Goal: Go to known website: Go to known website

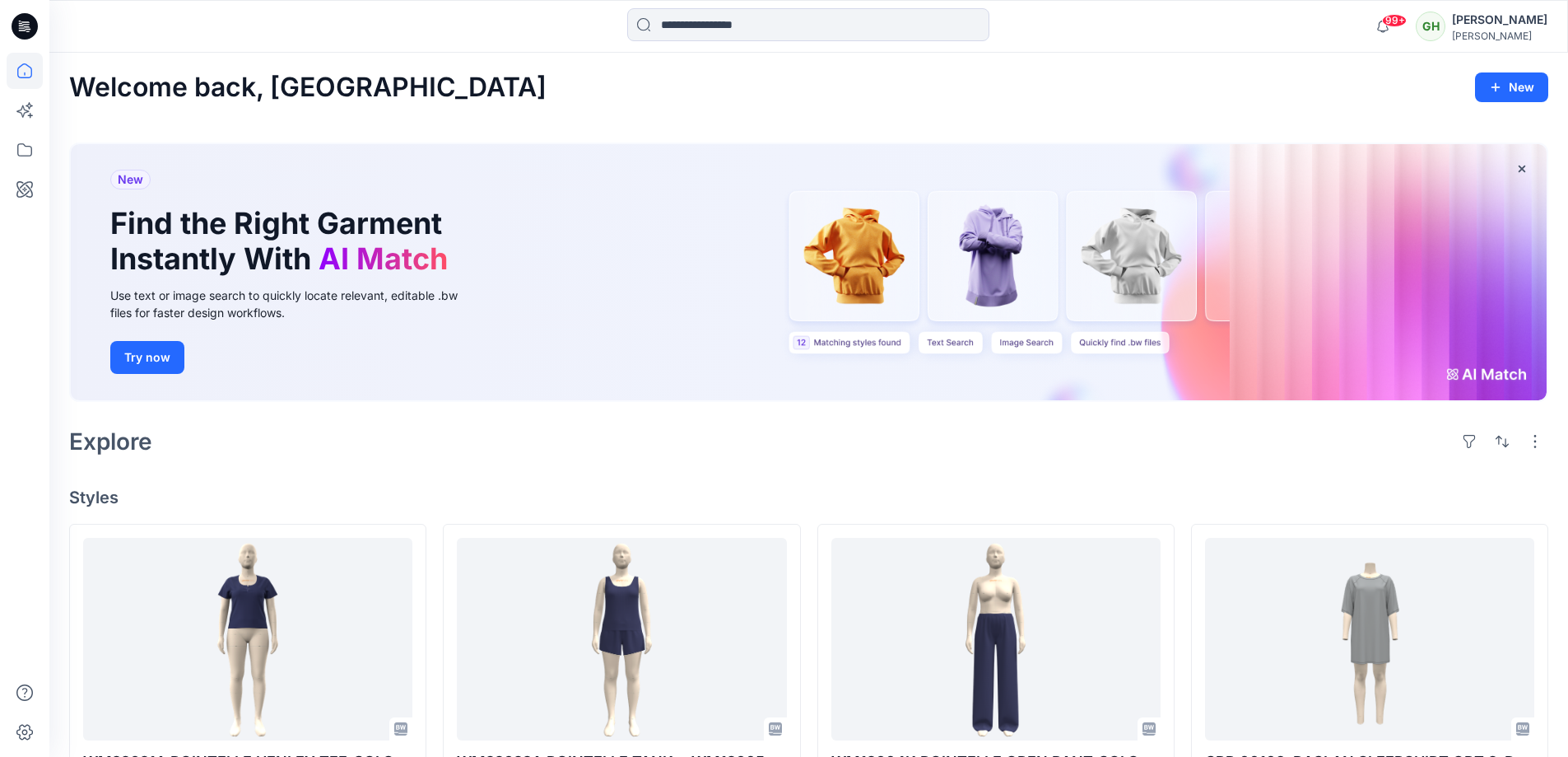
scroll to position [247, 0]
